Goal: Obtain resource: Download file/media

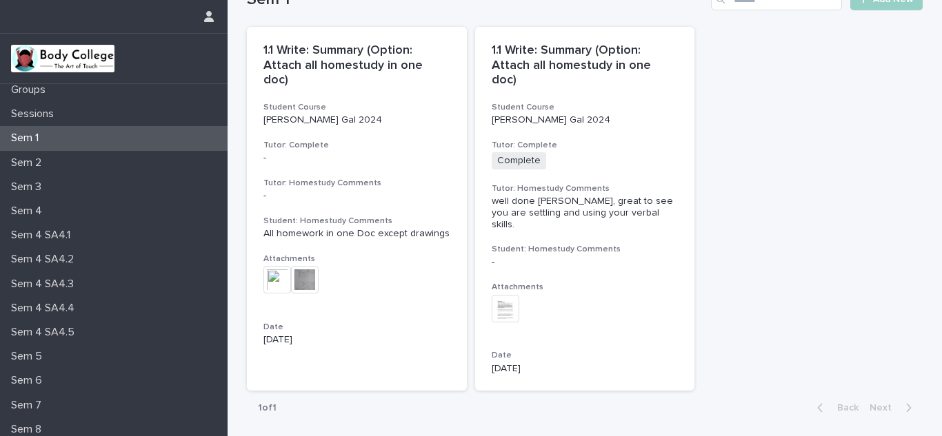
scroll to position [108, 0]
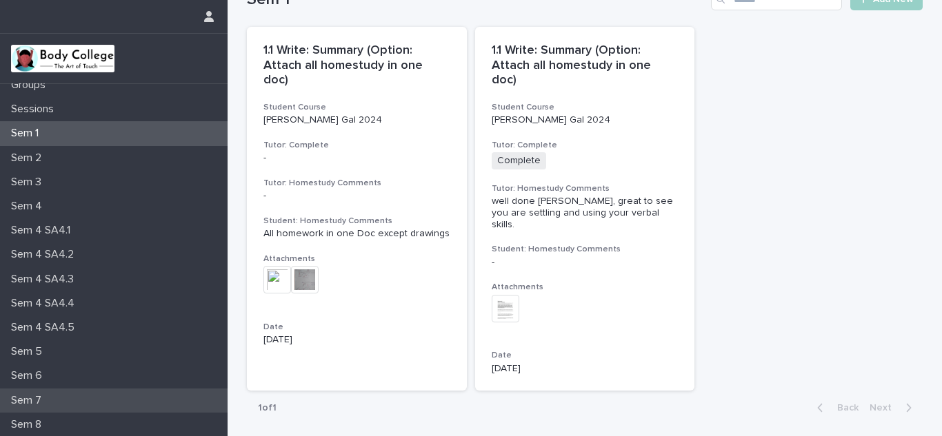
click at [32, 399] on p "Sem 7" at bounding box center [29, 400] width 47 height 13
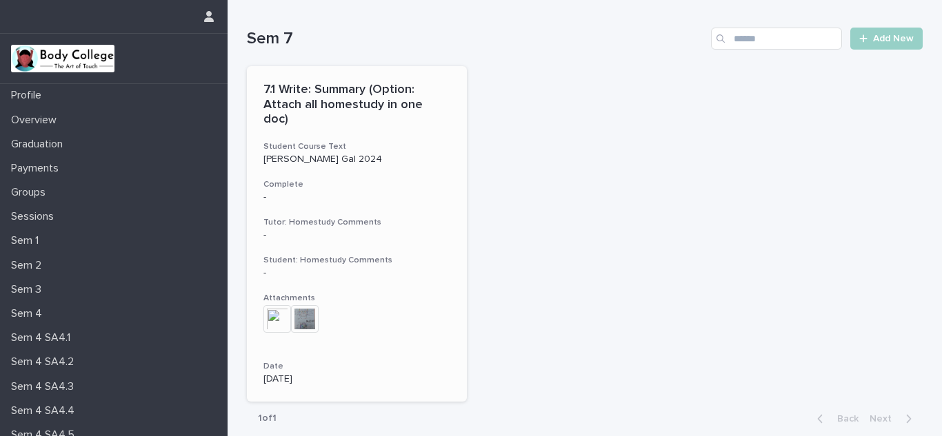
click at [269, 305] on img at bounding box center [277, 319] width 28 height 28
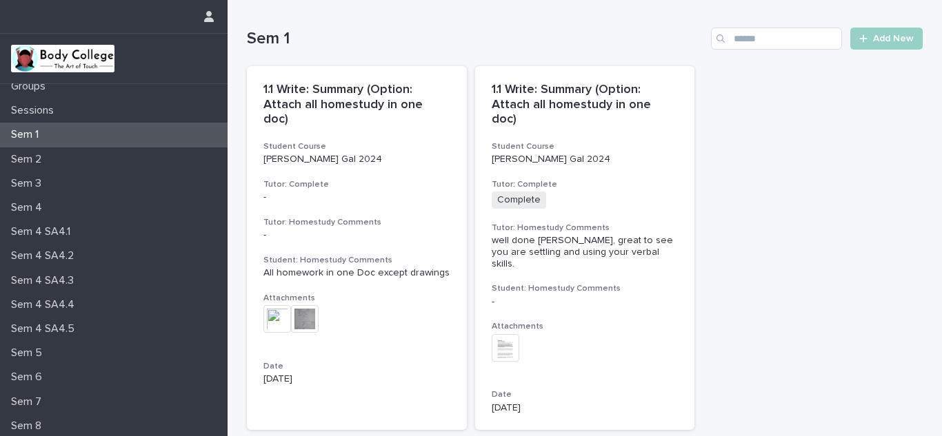
scroll to position [125, 0]
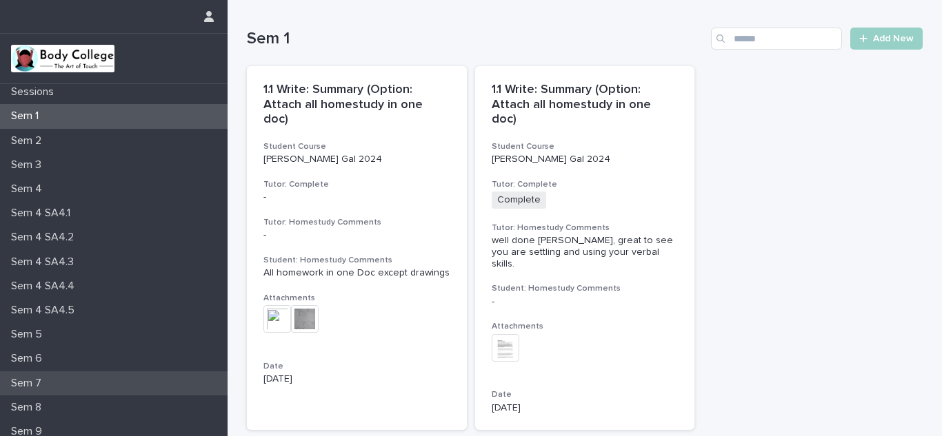
click at [21, 385] on p "Sem 7" at bounding box center [29, 383] width 47 height 13
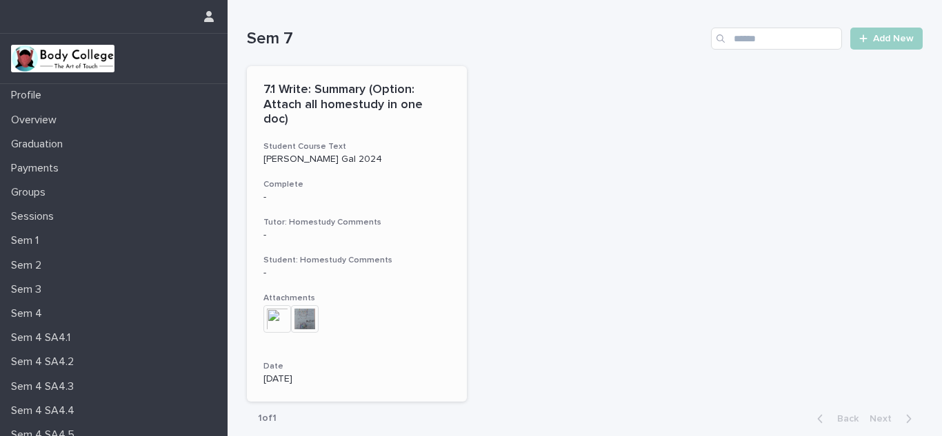
click at [265, 305] on img at bounding box center [277, 319] width 28 height 28
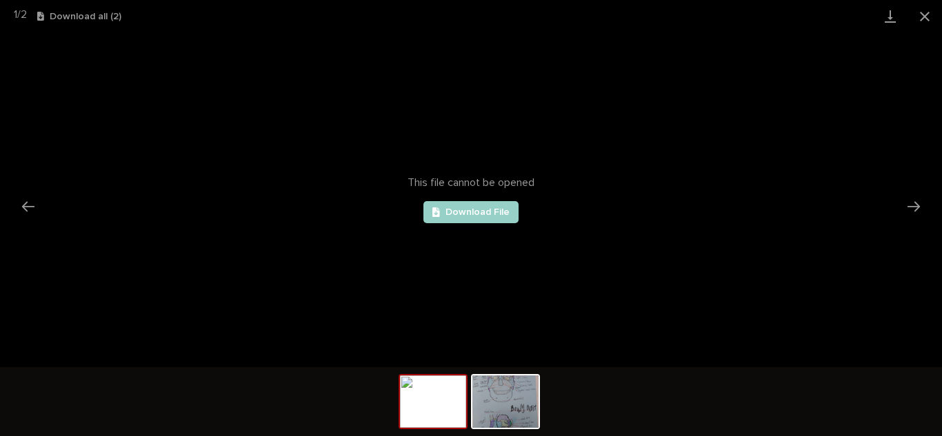
click at [407, 396] on img at bounding box center [433, 402] width 66 height 52
click at [465, 212] on span "Download File" at bounding box center [477, 212] width 64 height 10
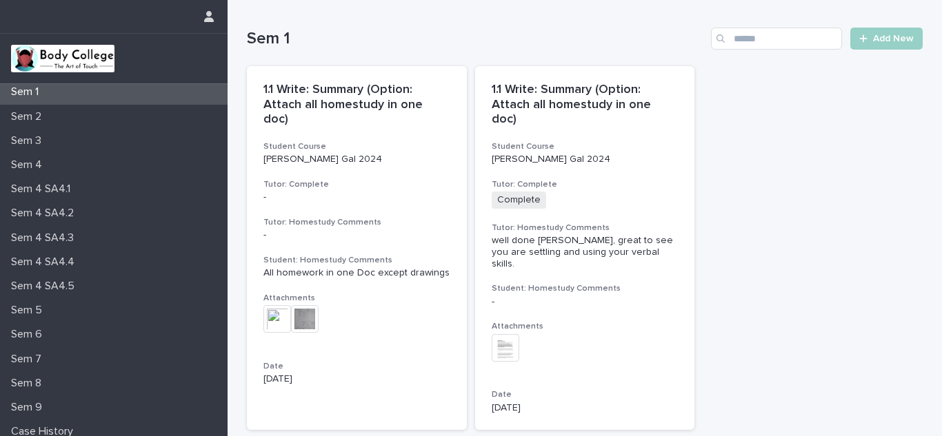
scroll to position [150, 0]
click at [27, 354] on p "Sem 7" at bounding box center [29, 358] width 47 height 13
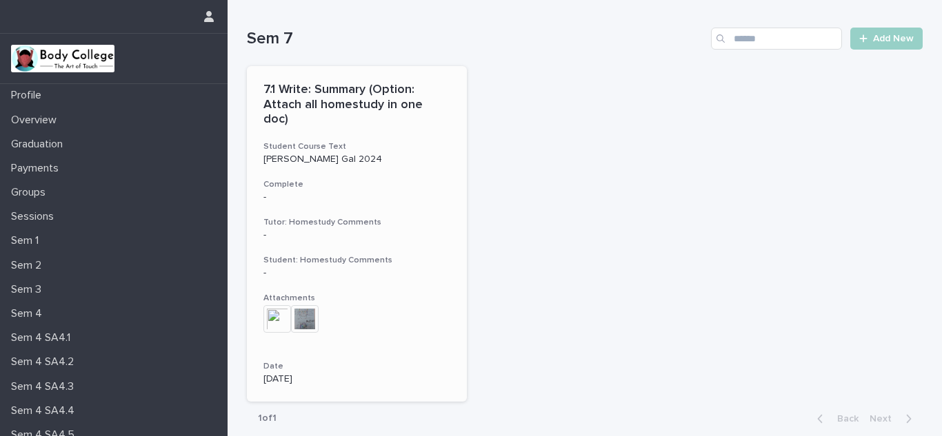
click at [301, 307] on img at bounding box center [305, 319] width 28 height 28
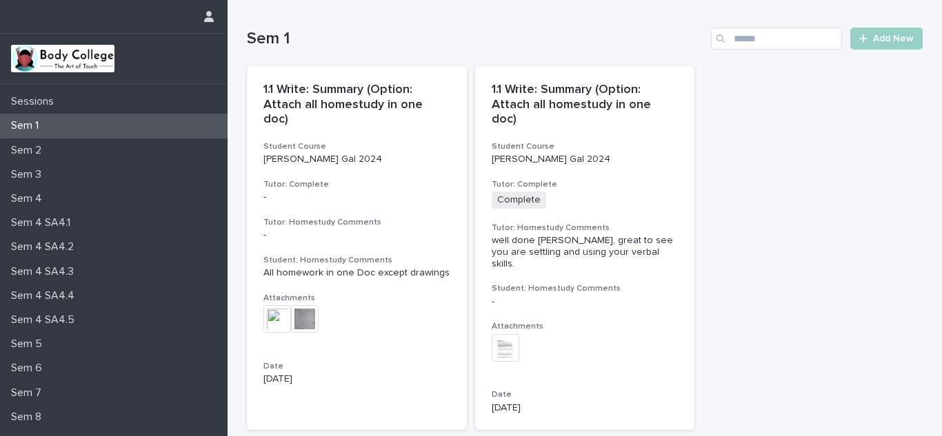
scroll to position [125, 0]
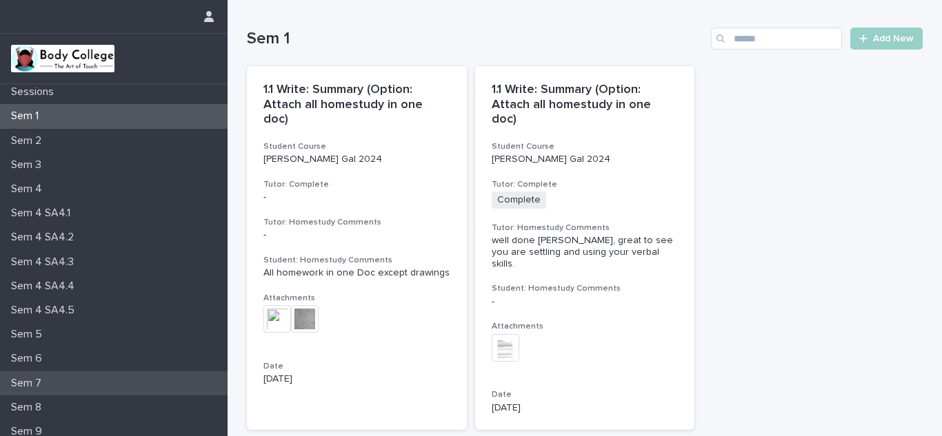
click at [26, 384] on p "Sem 7" at bounding box center [29, 383] width 47 height 13
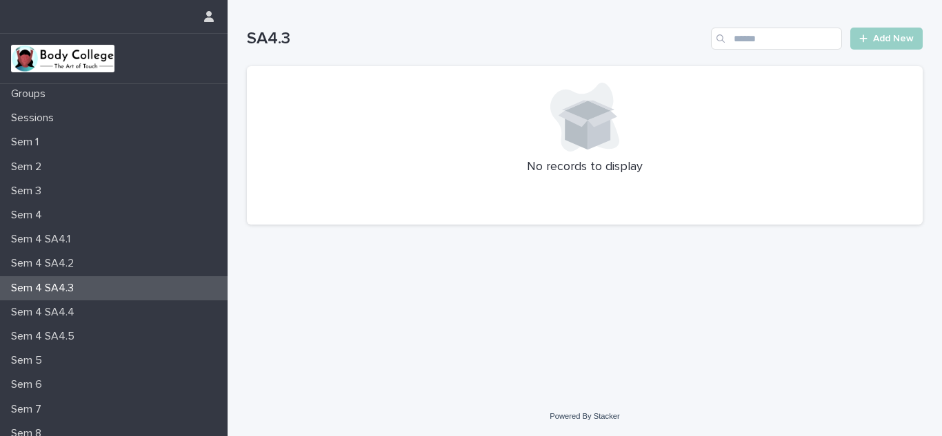
scroll to position [115, 0]
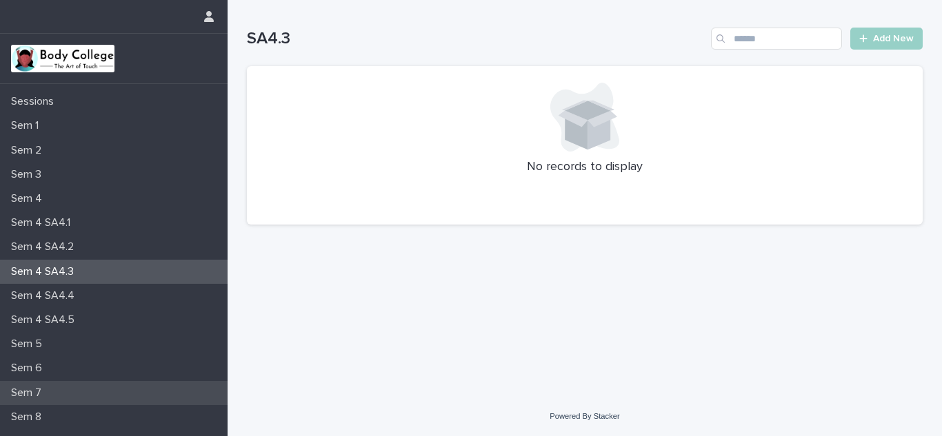
click at [26, 389] on p "Sem 7" at bounding box center [29, 393] width 47 height 13
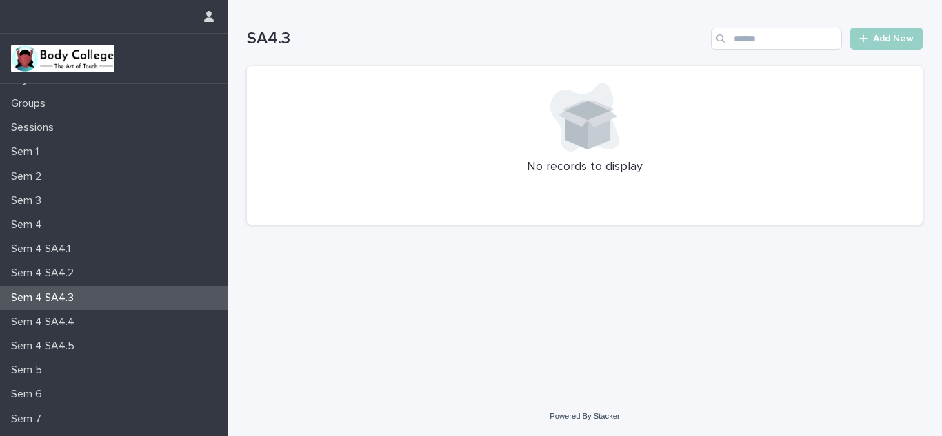
scroll to position [118, 0]
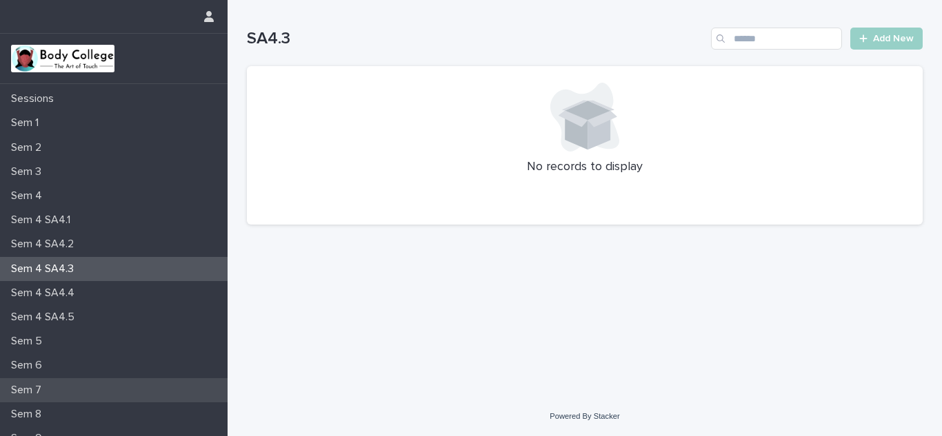
click at [23, 392] on p "Sem 7" at bounding box center [29, 390] width 47 height 13
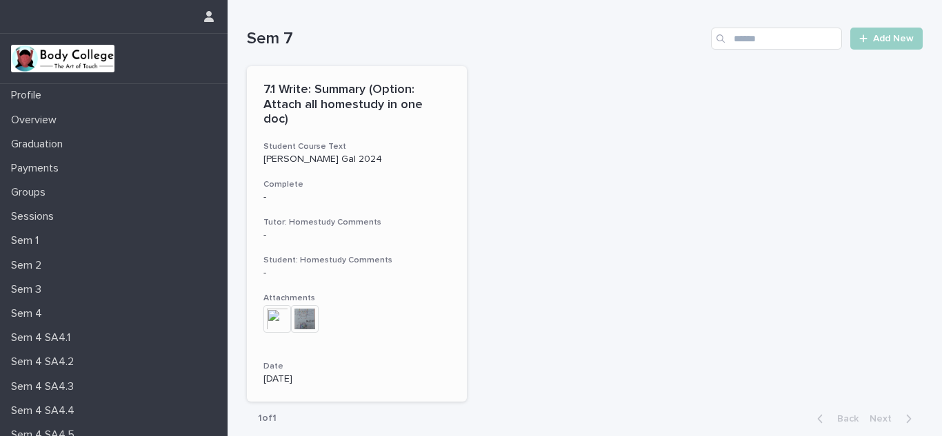
click at [438, 305] on div "+ 0" at bounding box center [356, 326] width 187 height 42
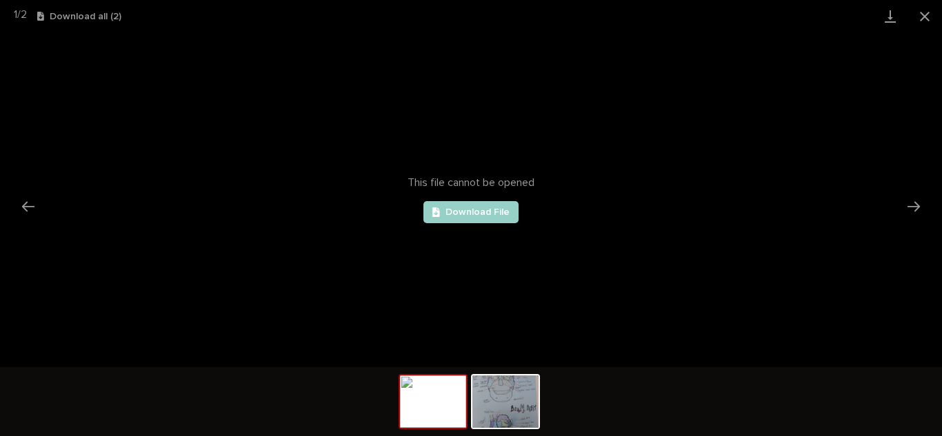
click at [870, 56] on div "This file cannot be opened Download File" at bounding box center [471, 199] width 942 height 335
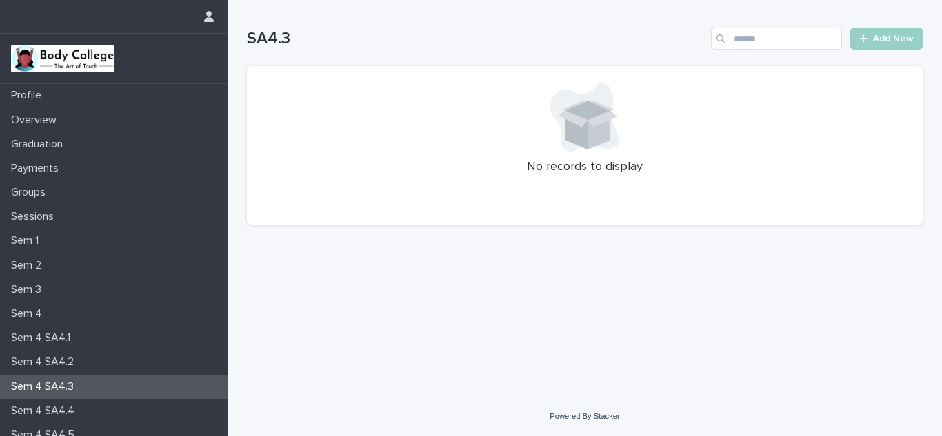
click at [230, 199] on div "Loading... Saving… Loading... Saving… SA4.3 Add New No records to display" at bounding box center [584, 198] width 714 height 397
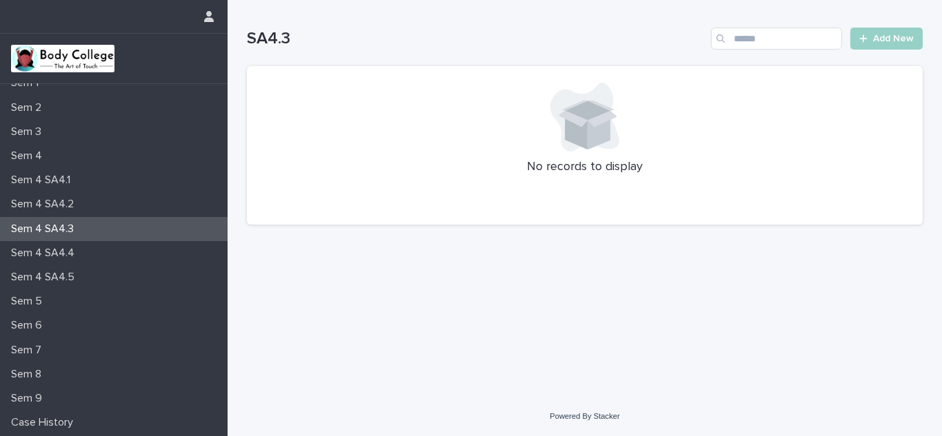
scroll to position [162, 0]
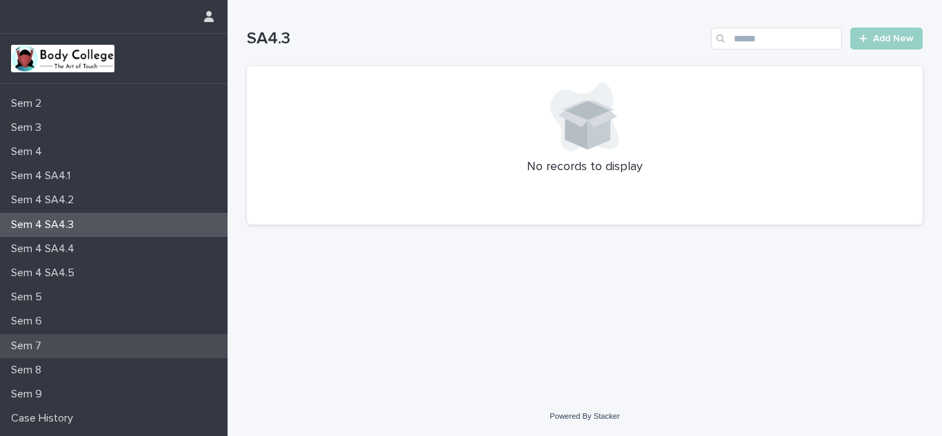
click at [23, 347] on p "Sem 7" at bounding box center [29, 346] width 47 height 13
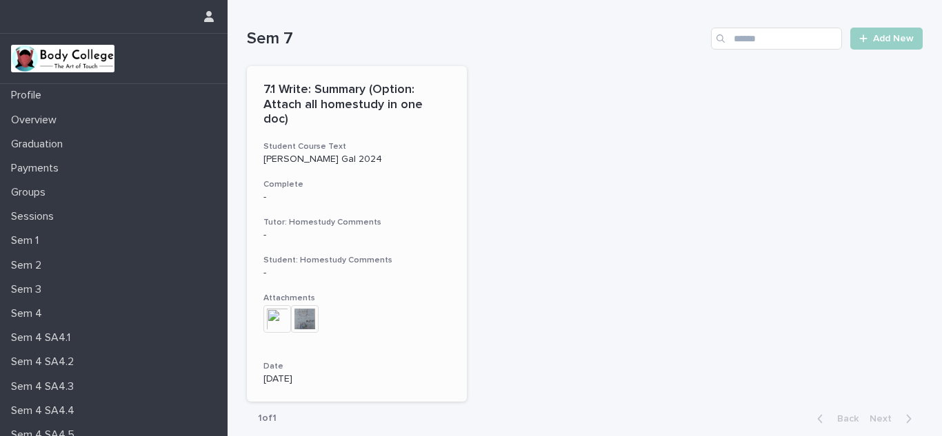
click at [343, 217] on h3 "Tutor: Homestudy Comments" at bounding box center [356, 222] width 187 height 11
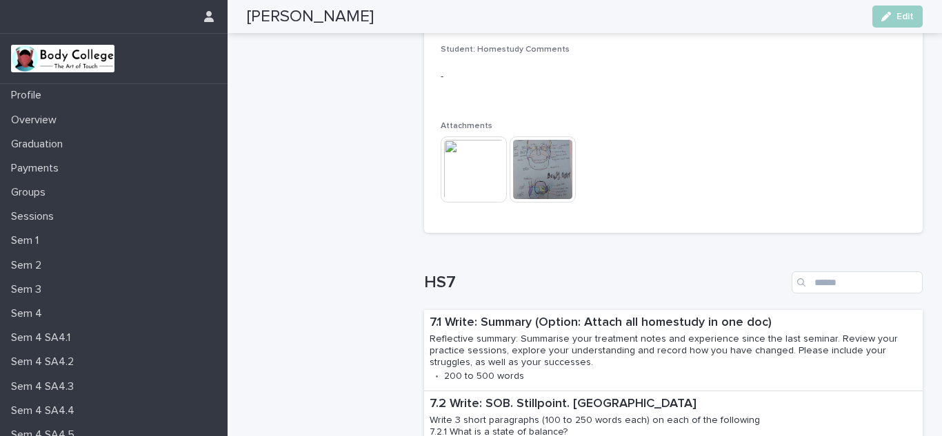
scroll to position [538, 0]
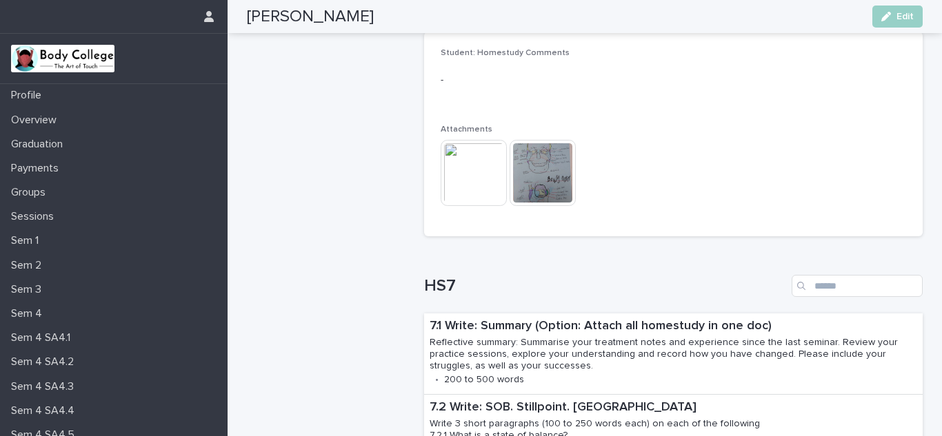
click at [484, 187] on img at bounding box center [473, 173] width 66 height 66
